Goal: Task Accomplishment & Management: Manage account settings

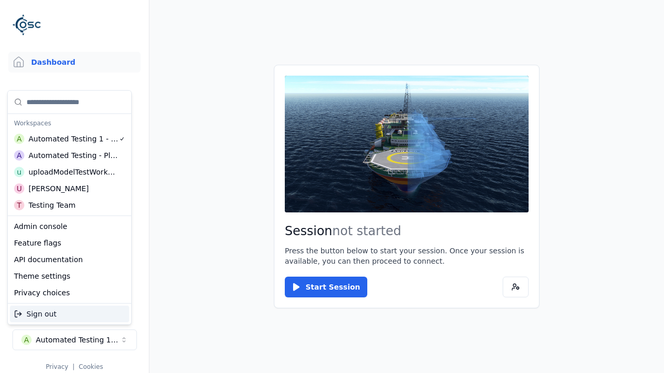
click at [67, 155] on div "Automated Testing - Playwright" at bounding box center [74, 155] width 90 height 10
click at [332, 187] on html "Support Dashboard Assets 3D Models Scenes Datasets Recordings Support Documenta…" at bounding box center [332, 186] width 664 height 373
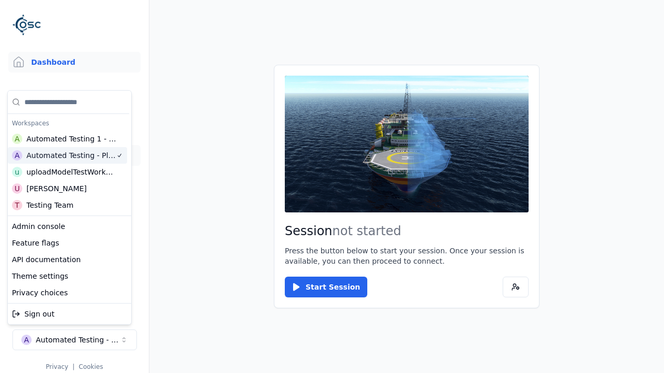
click at [70, 156] on link "Datasets" at bounding box center [74, 155] width 132 height 21
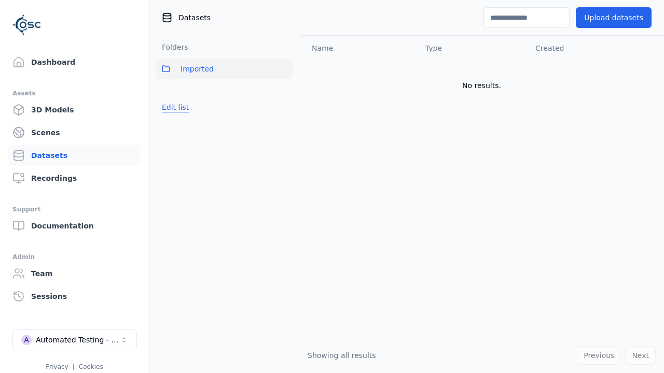
click at [174, 107] on button "Edit list" at bounding box center [175, 107] width 39 height 19
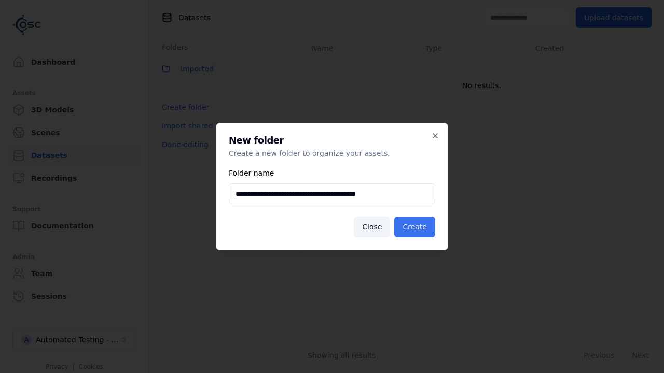
type input "**********"
click at [416, 227] on button "Create" at bounding box center [414, 227] width 41 height 21
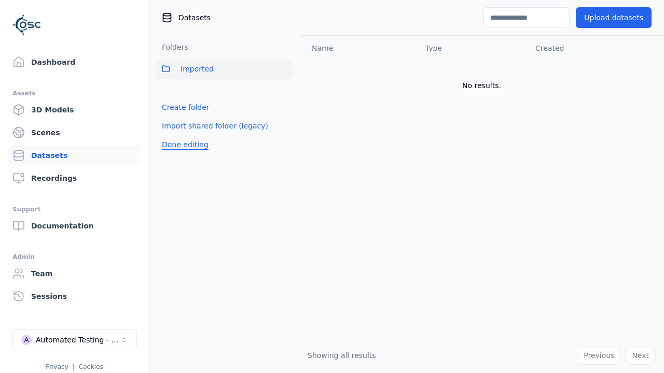
click at [183, 154] on button "Done editing" at bounding box center [185, 144] width 59 height 19
click at [174, 135] on button "Done editing" at bounding box center [185, 144] width 59 height 19
click at [284, 92] on html "Support Dashboard Assets 3D Models Scenes Datasets Recordings Support Documenta…" at bounding box center [332, 186] width 664 height 373
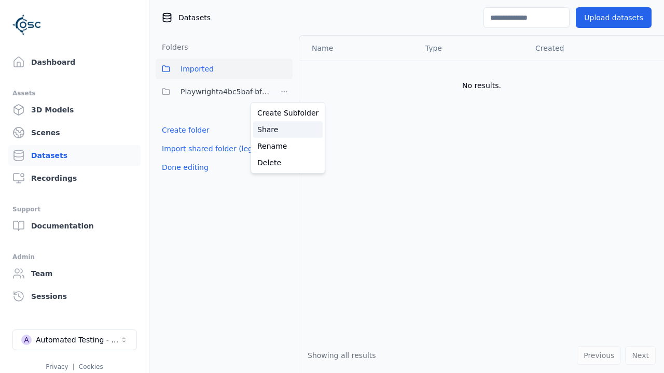
click at [284, 129] on div "Share" at bounding box center [287, 129] width 69 height 17
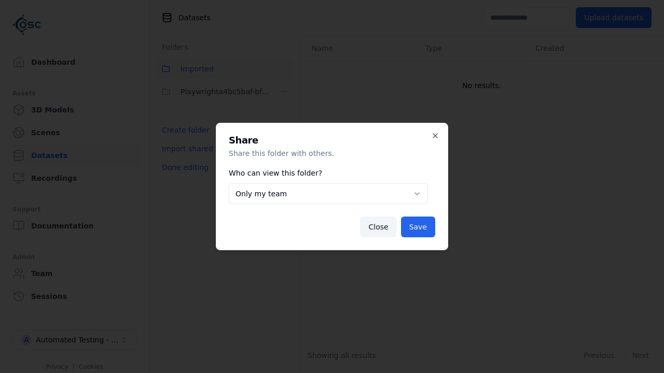
click at [328, 194] on button "Only my team" at bounding box center [328, 194] width 199 height 21
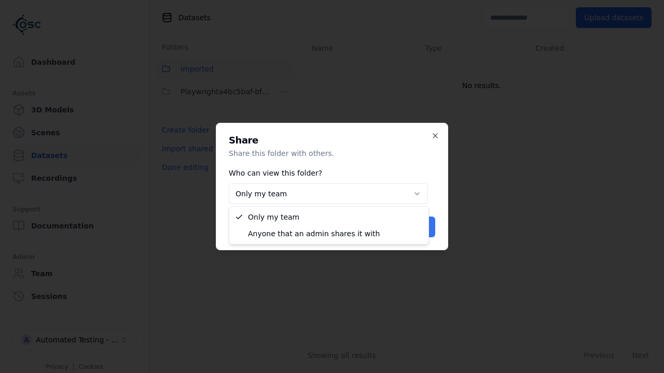
select select "****"
click at [419, 227] on button "Save" at bounding box center [418, 227] width 34 height 21
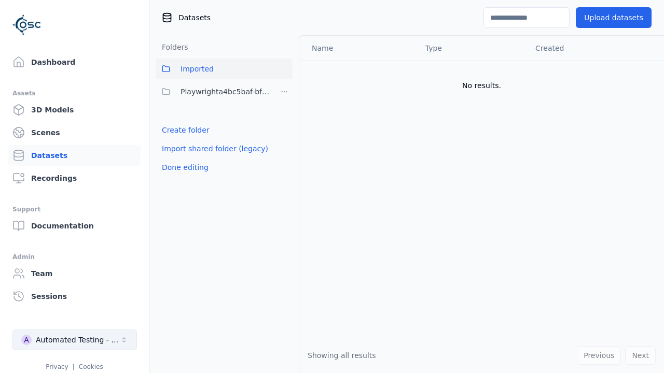
click at [183, 168] on button "Done editing" at bounding box center [185, 167] width 59 height 19
click at [75, 340] on div "Automated Testing - Playwright" at bounding box center [78, 340] width 84 height 10
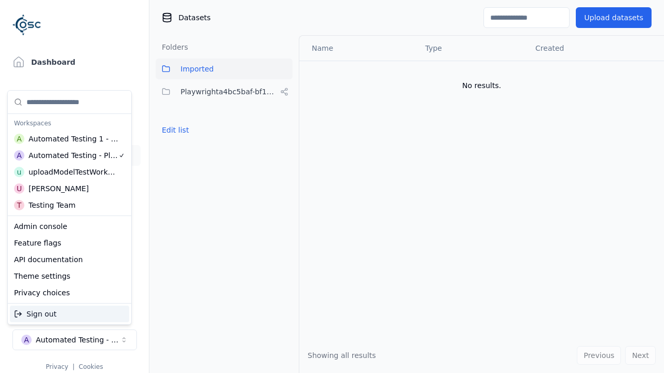
click at [67, 138] on div "Automated Testing 1 - Playwright" at bounding box center [74, 139] width 90 height 10
click at [332, 187] on html "Support Dashboard Assets 3D Models Scenes Datasets Recordings Support Documenta…" at bounding box center [332, 186] width 664 height 373
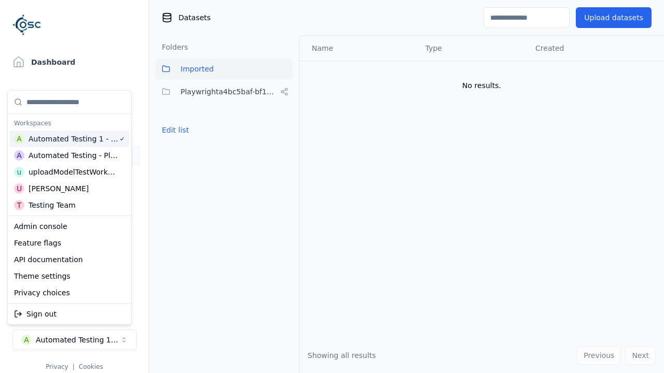
scroll to position [0, 2]
click at [174, 121] on button "Edit list" at bounding box center [175, 130] width 39 height 19
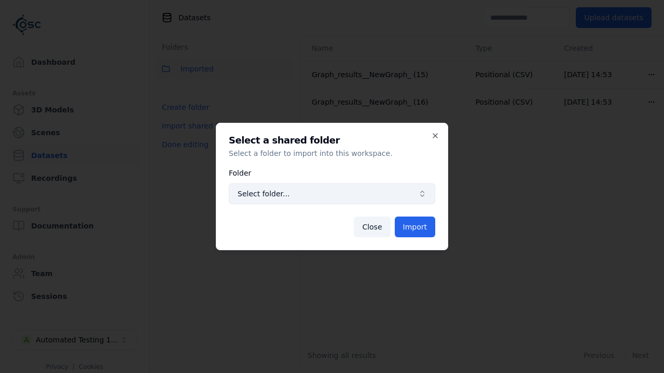
click at [332, 194] on span "Select folder..." at bounding box center [326, 194] width 176 height 10
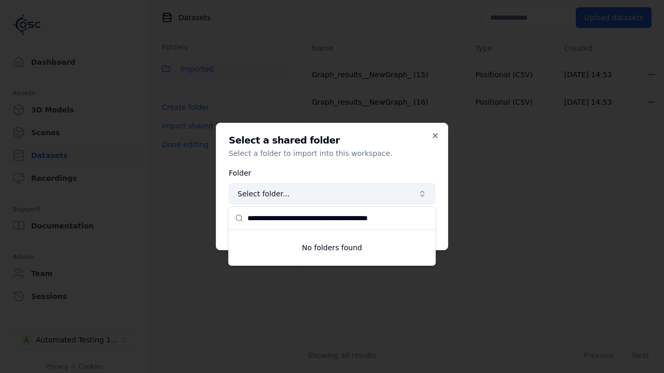
type input "**********"
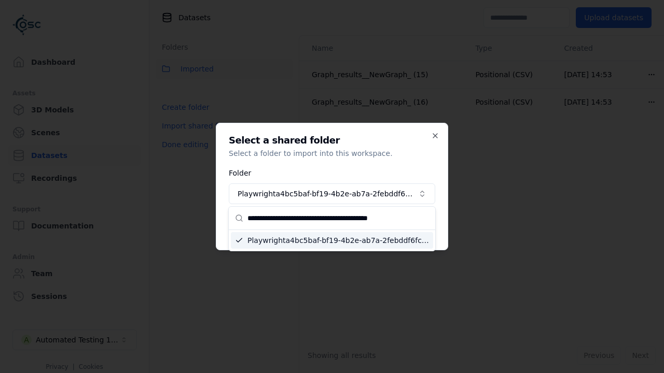
click at [415, 227] on button "Import" at bounding box center [415, 227] width 40 height 21
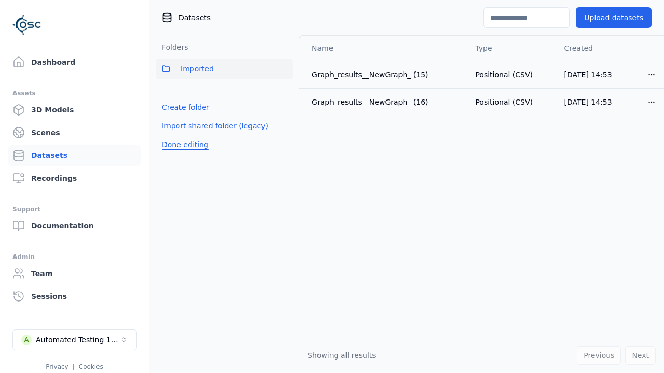
click at [183, 154] on button "Done editing" at bounding box center [185, 144] width 59 height 19
click at [174, 135] on button "Done editing" at bounding box center [185, 144] width 59 height 19
click at [284, 92] on html "Support Dashboard Assets 3D Models Scenes Datasets Recordings Support Documenta…" at bounding box center [332, 186] width 664 height 373
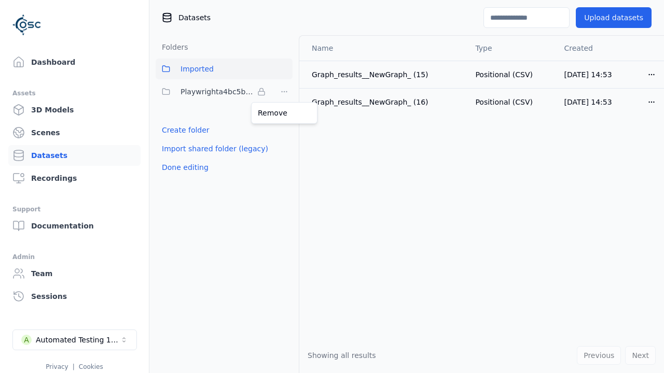
click at [332, 187] on html "Support Dashboard Assets 3D Models Scenes Datasets Recordings Support Documenta…" at bounding box center [332, 186] width 664 height 373
click at [183, 168] on button "Done editing" at bounding box center [185, 167] width 59 height 19
click at [75, 340] on div "Automated Testing 1 - Playwright" at bounding box center [78, 340] width 84 height 10
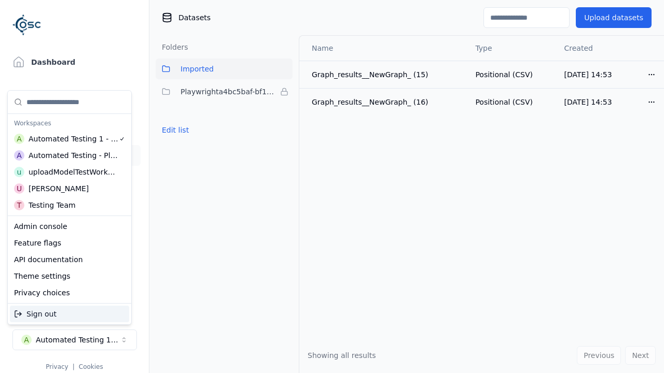
click at [67, 155] on div "Automated Testing - Playwright" at bounding box center [74, 155] width 90 height 10
click at [332, 187] on html "Support Dashboard Assets 3D Models Scenes Datasets Recordings Support Documenta…" at bounding box center [332, 186] width 664 height 373
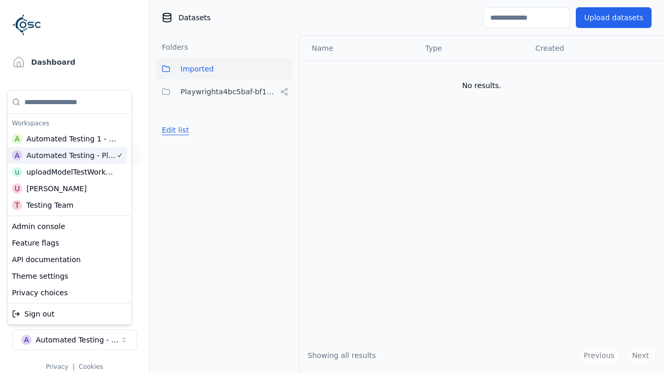
click at [174, 130] on button "Edit list" at bounding box center [175, 130] width 39 height 19
click at [284, 92] on html "Support Dashboard Assets 3D Models Scenes Datasets Recordings Support Documenta…" at bounding box center [332, 186] width 664 height 373
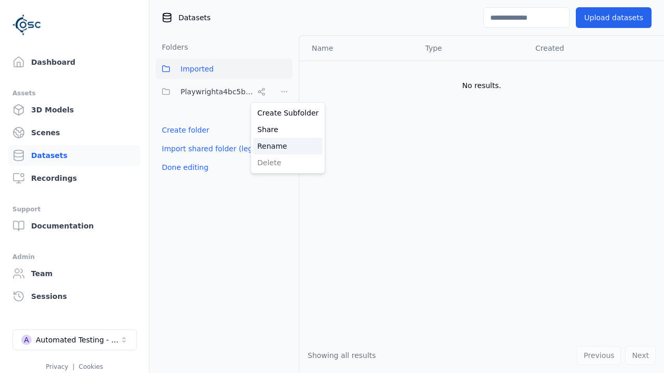
click at [284, 146] on div "Rename" at bounding box center [287, 146] width 69 height 17
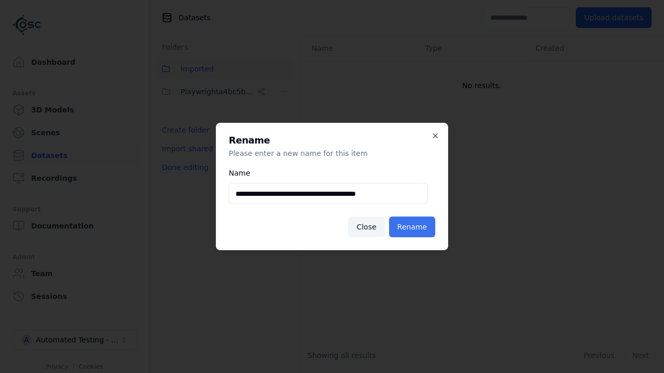
click at [328, 194] on input "**********" at bounding box center [328, 194] width 199 height 21
type input "**********"
click at [413, 227] on button "Rename" at bounding box center [412, 227] width 46 height 21
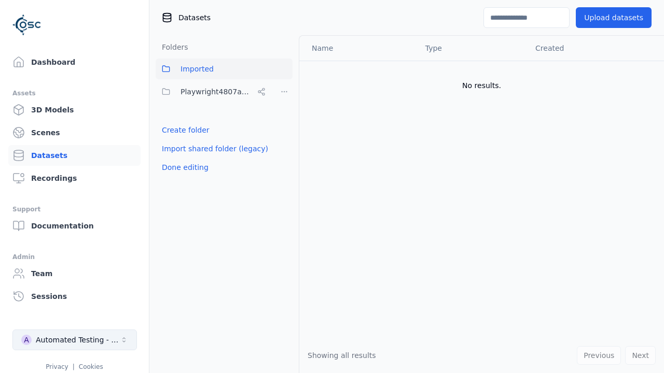
click at [183, 168] on button "Done editing" at bounding box center [185, 167] width 59 height 19
click at [75, 340] on div "Automated Testing - Playwright" at bounding box center [78, 340] width 84 height 10
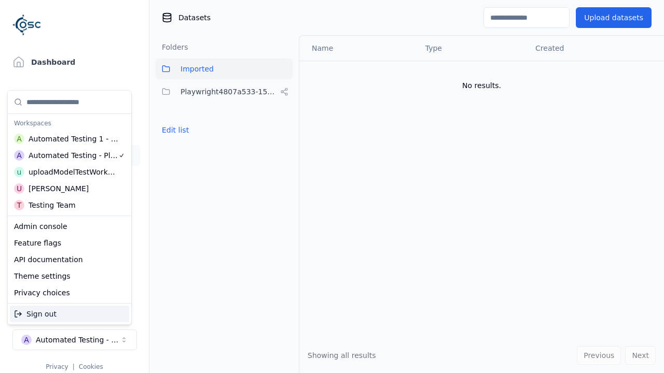
click at [67, 138] on div "Automated Testing 1 - Playwright" at bounding box center [74, 139] width 90 height 10
click at [332, 187] on html "Support Dashboard Assets 3D Models Scenes Datasets Recordings Support Documenta…" at bounding box center [332, 186] width 664 height 373
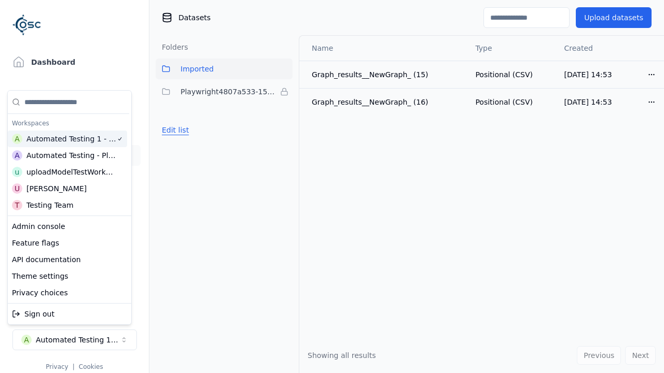
click at [174, 130] on button "Edit list" at bounding box center [175, 130] width 39 height 19
click at [284, 92] on html "Support Dashboard Assets 3D Models Scenes Datasets Recordings Support Documenta…" at bounding box center [332, 186] width 664 height 373
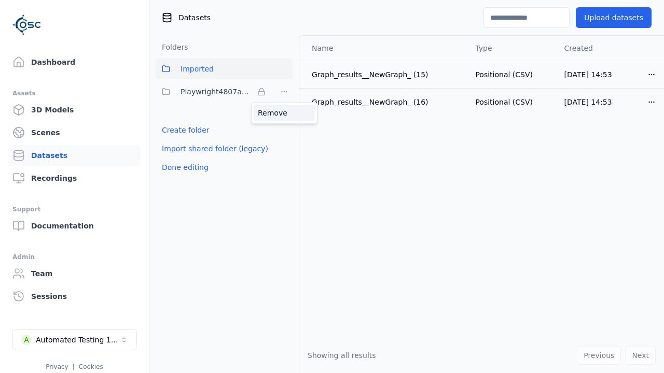
click at [284, 113] on div "Remove" at bounding box center [284, 113] width 61 height 17
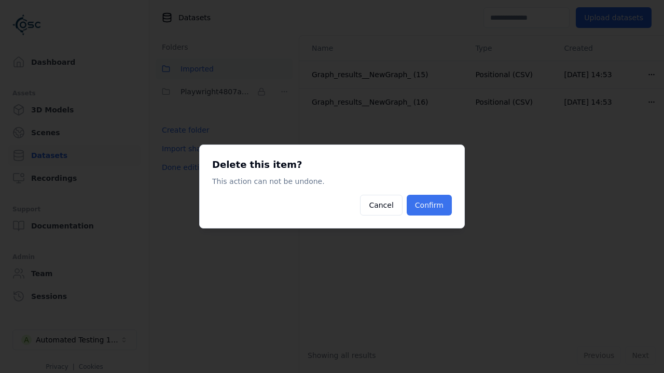
click at [430, 205] on button "Confirm" at bounding box center [429, 205] width 45 height 21
click at [183, 158] on button "Done editing" at bounding box center [185, 167] width 59 height 19
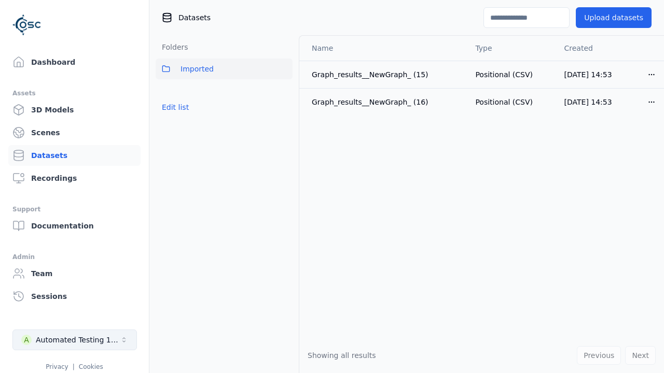
click at [75, 340] on div "Automated Testing 1 - Playwright" at bounding box center [78, 340] width 84 height 10
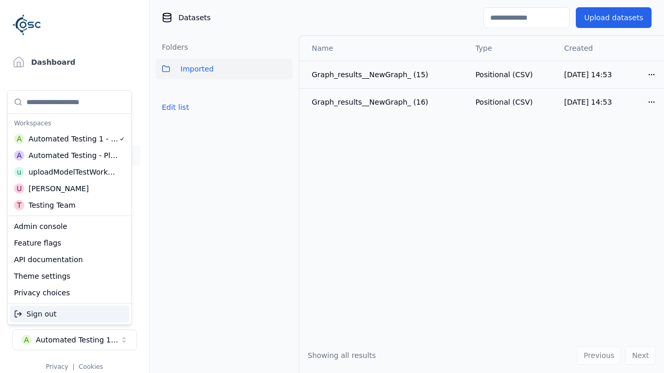
click at [67, 155] on div "Automated Testing - Playwright" at bounding box center [74, 155] width 90 height 10
click at [332, 187] on html "Support Dashboard Assets 3D Models Scenes Datasets Recordings Support Documenta…" at bounding box center [332, 186] width 664 height 373
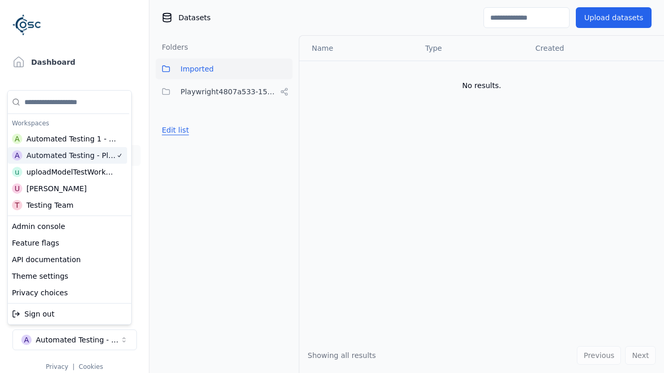
click at [174, 130] on button "Edit list" at bounding box center [175, 130] width 39 height 19
click at [284, 92] on html "Support Dashboard Assets 3D Models Scenes Datasets Recordings Support Documenta…" at bounding box center [332, 186] width 664 height 373
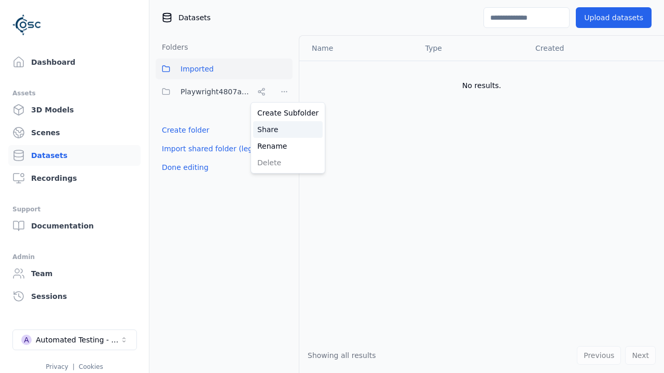
click at [284, 129] on div "Share" at bounding box center [287, 129] width 69 height 17
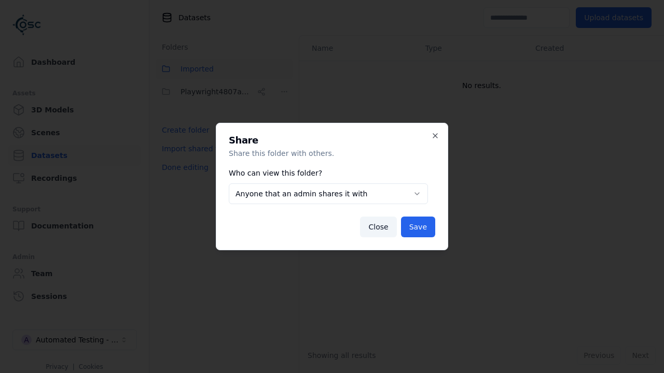
click at [328, 194] on button "Anyone that an admin shares it with" at bounding box center [328, 194] width 199 height 21
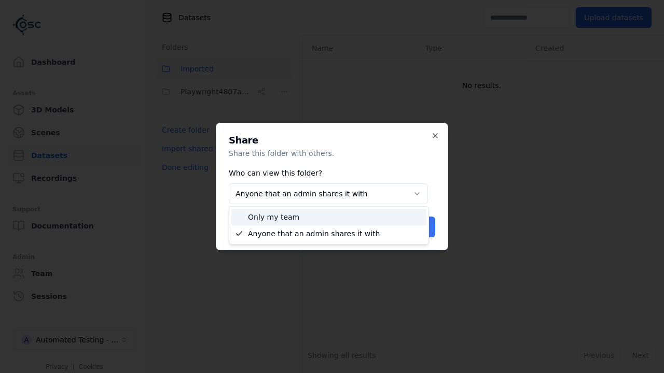
select select "*****"
click at [419, 227] on button "Save" at bounding box center [418, 227] width 34 height 21
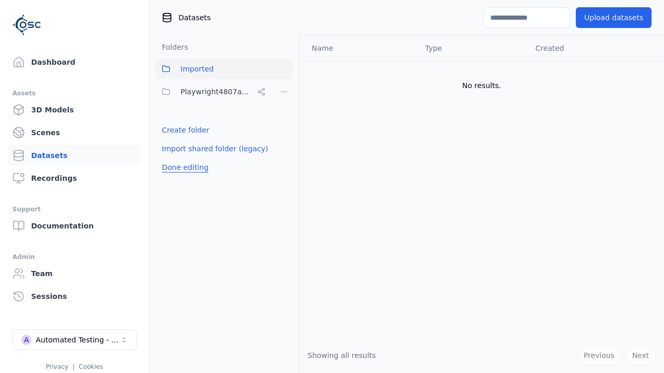
click at [183, 168] on button "Done editing" at bounding box center [185, 167] width 59 height 19
click at [174, 158] on button "Done editing" at bounding box center [185, 167] width 59 height 19
click at [284, 92] on html "Support Dashboard Assets 3D Models Scenes Datasets Recordings Support Documenta…" at bounding box center [332, 186] width 664 height 373
click at [284, 162] on div "Delete" at bounding box center [287, 163] width 69 height 17
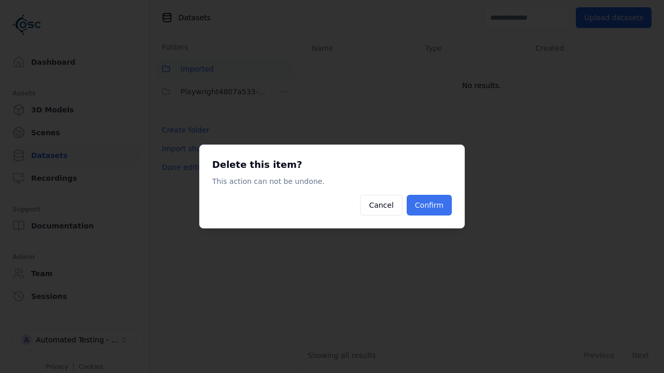
click at [430, 205] on button "Confirm" at bounding box center [429, 205] width 45 height 21
click at [183, 158] on button "Done editing" at bounding box center [185, 167] width 59 height 19
